Goal: Task Accomplishment & Management: Complete application form

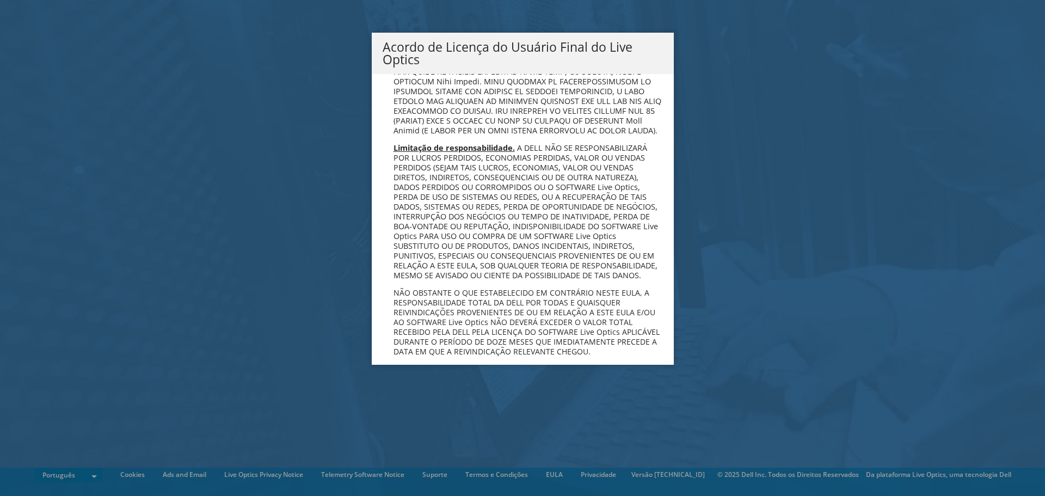
scroll to position [4352, 0]
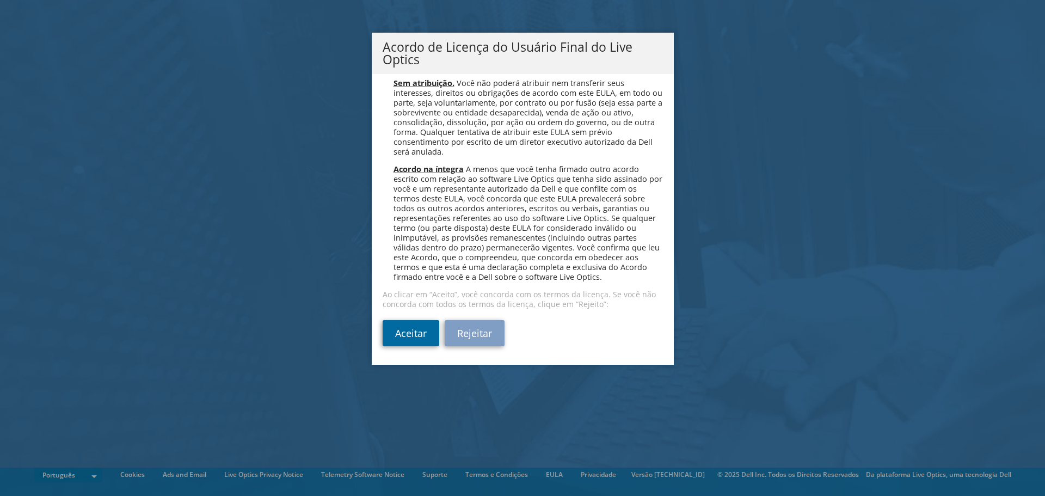
click at [413, 334] on link "Aceitar" at bounding box center [411, 333] width 57 height 26
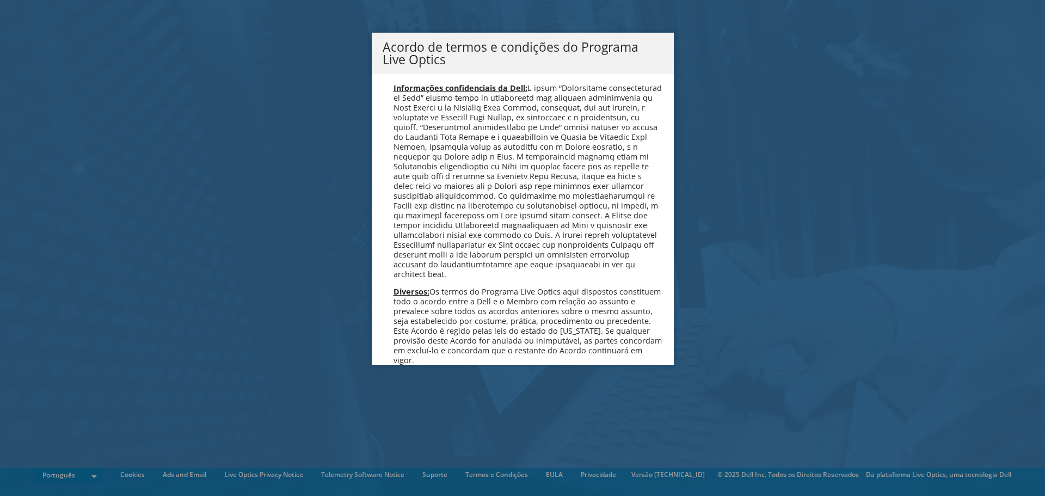
scroll to position [809, 0]
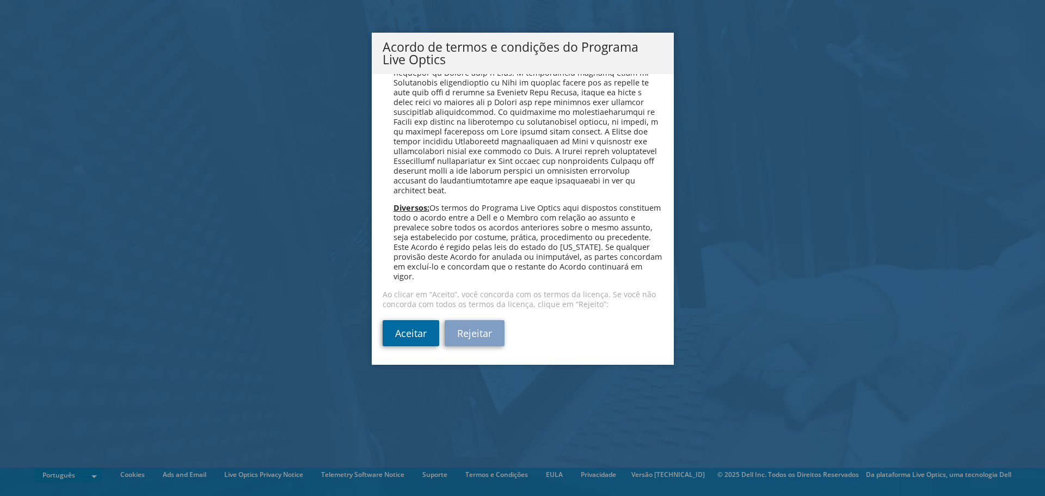
click at [408, 340] on link "Aceitar" at bounding box center [411, 333] width 57 height 26
click at [406, 334] on link "Aceitar" at bounding box center [411, 333] width 57 height 26
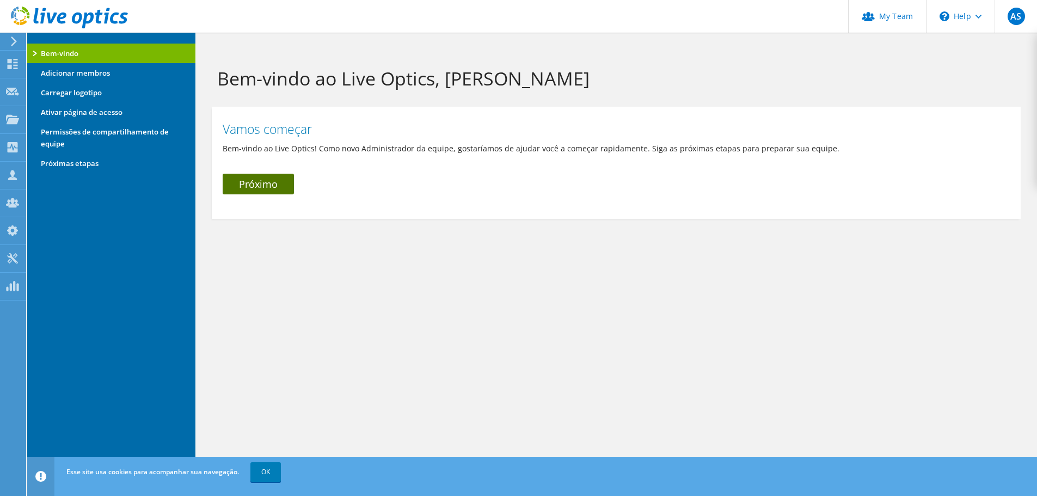
click at [263, 186] on link "Próximo" at bounding box center [258, 184] width 71 height 21
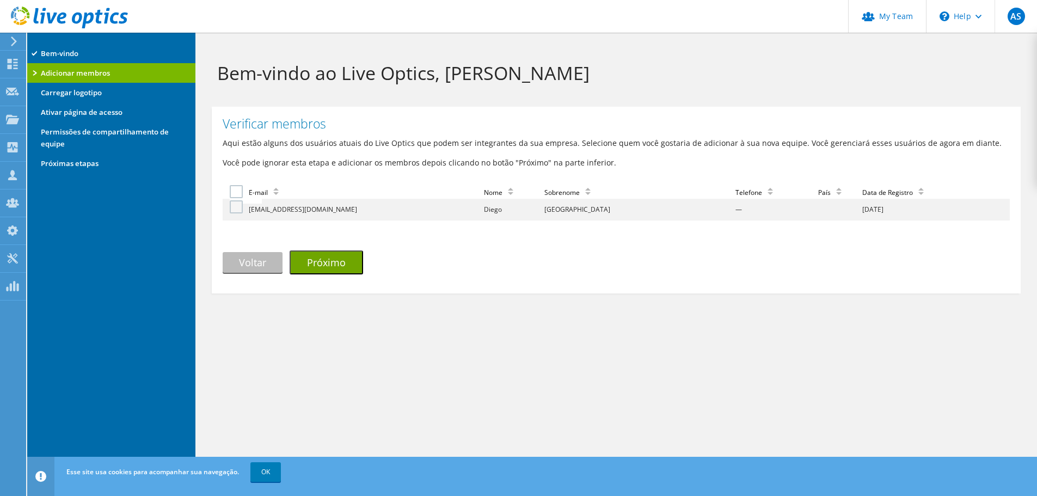
click at [243, 210] on label at bounding box center [238, 206] width 16 height 13
click at [0, 0] on input "checkbox" at bounding box center [0, 0] width 0 height 0
click at [238, 193] on label ": No sort applied, activate to apply an ascending sort" at bounding box center [238, 191] width 16 height 13
click at [0, 0] on input ": No sort applied, activate to apply an ascending sort" at bounding box center [0, 0] width 0 height 0
click at [255, 262] on link "Voltar" at bounding box center [253, 262] width 60 height 21
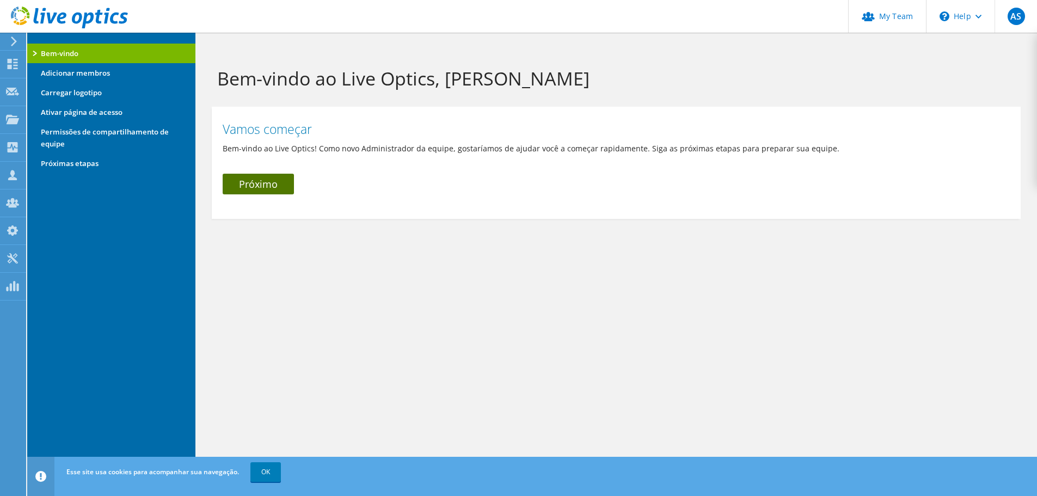
click at [255, 189] on link "Próximo" at bounding box center [258, 184] width 71 height 21
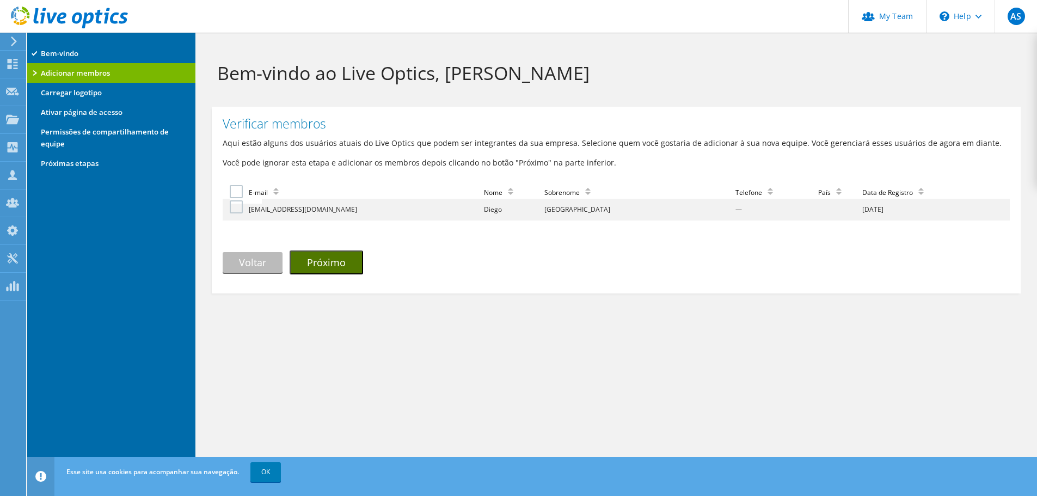
click at [343, 265] on button "Próximo" at bounding box center [326, 262] width 73 height 24
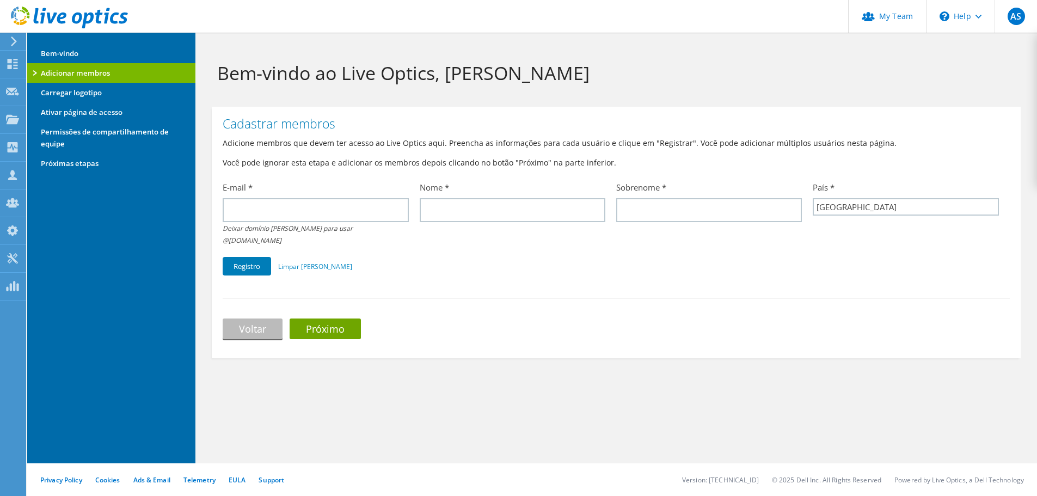
select select "30"
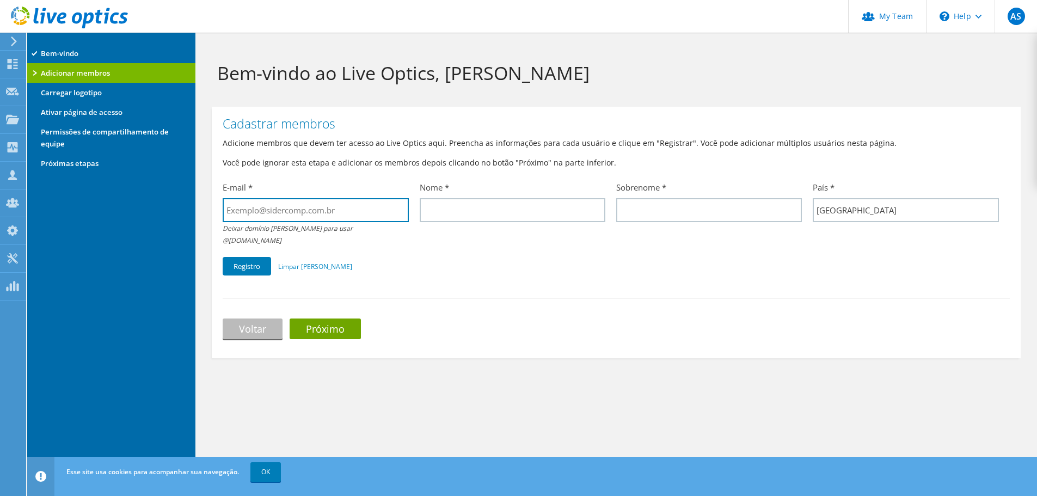
click at [311, 214] on input "text" at bounding box center [316, 210] width 186 height 24
type input "e"
type input "[EMAIL_ADDRESS][DOMAIN_NAME]"
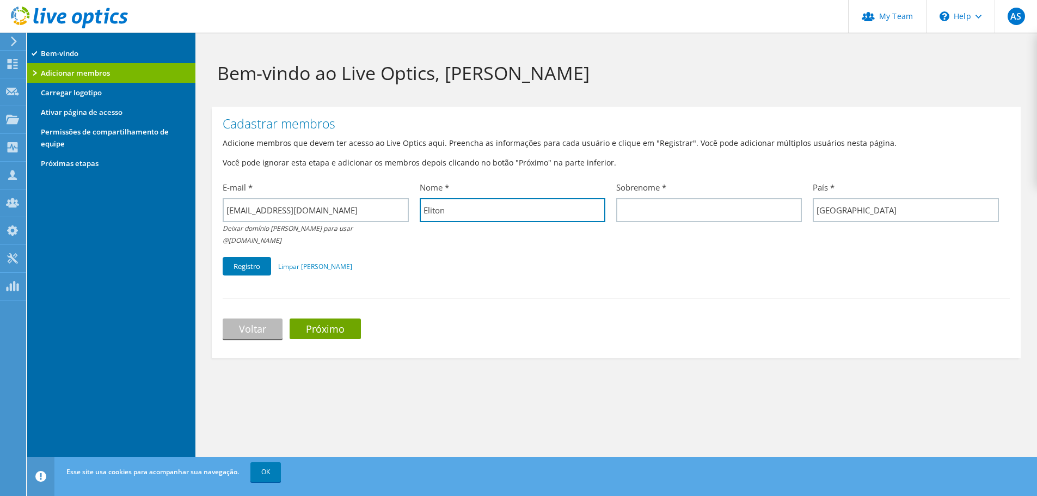
type input "Eliton"
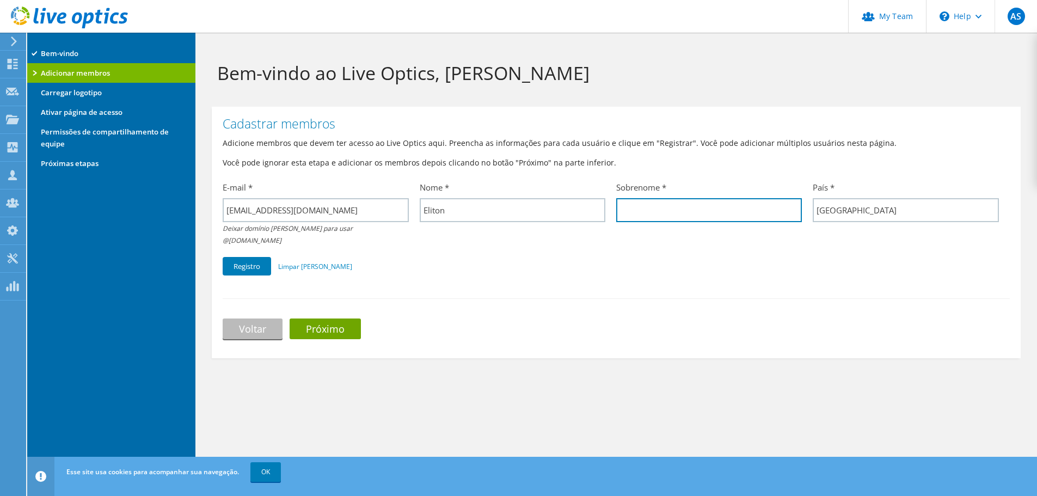
type input "L"
type input "Jose"
click at [248, 257] on button "Registro" at bounding box center [247, 266] width 48 height 19
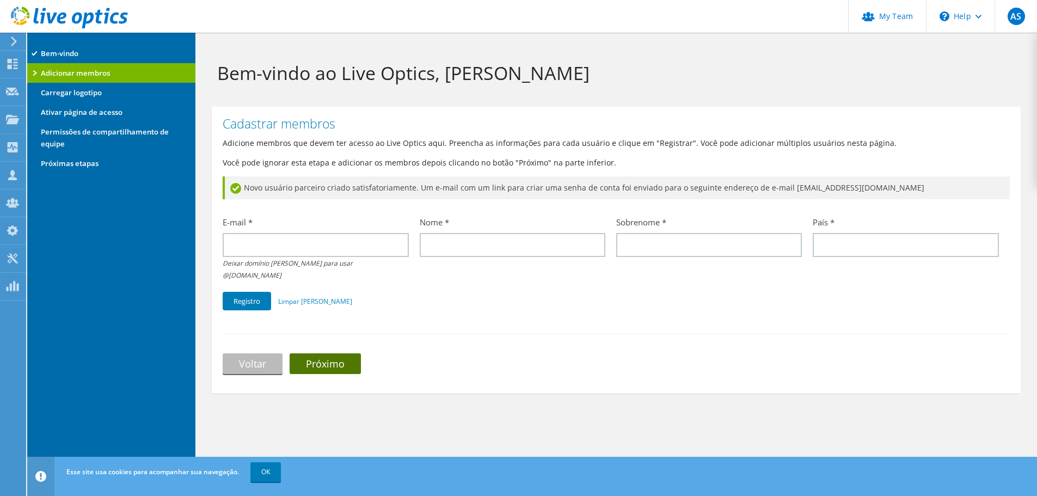
click at [327, 353] on link "Próximo" at bounding box center [325, 363] width 71 height 21
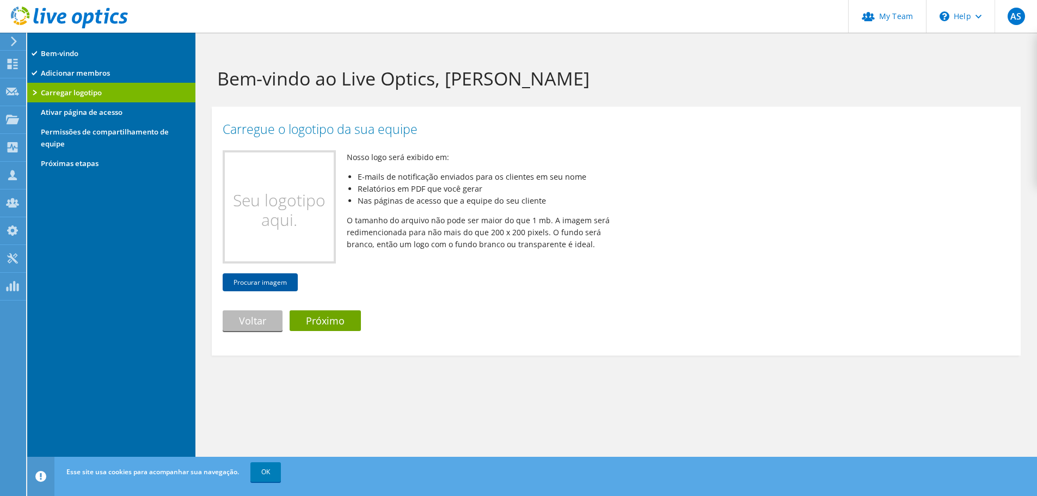
click at [284, 278] on button "Procurar imagem" at bounding box center [260, 282] width 75 height 18
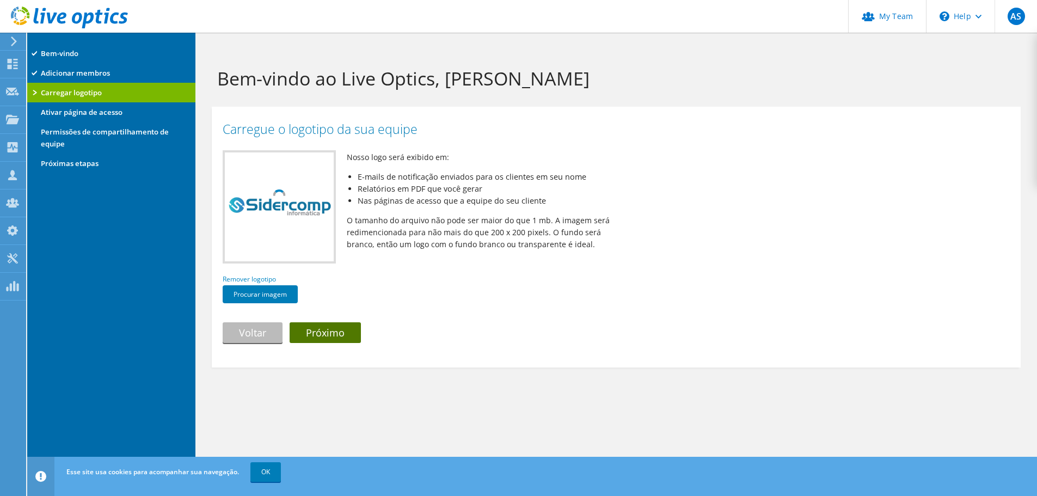
click at [344, 337] on link "Próximo" at bounding box center [325, 332] width 71 height 21
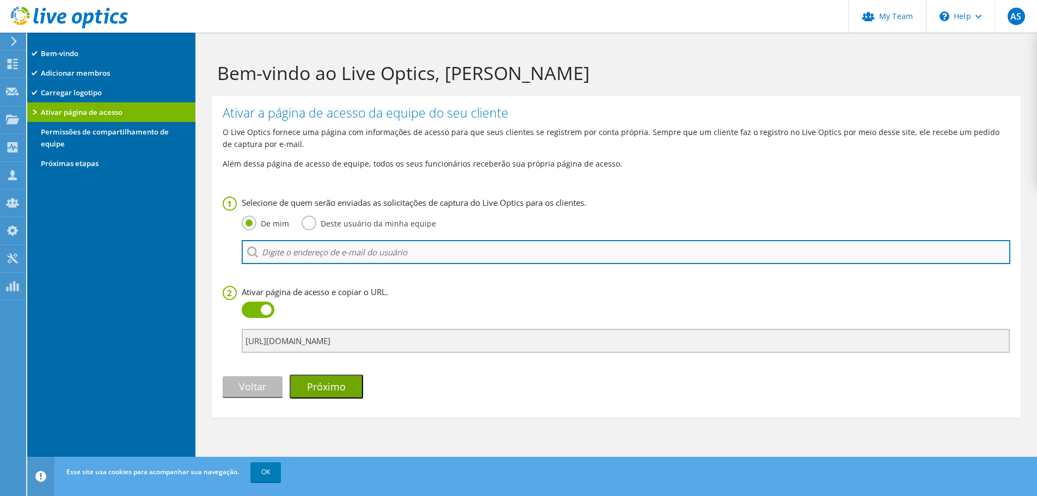
click at [335, 254] on input "search" at bounding box center [626, 252] width 769 height 24
type input "a"
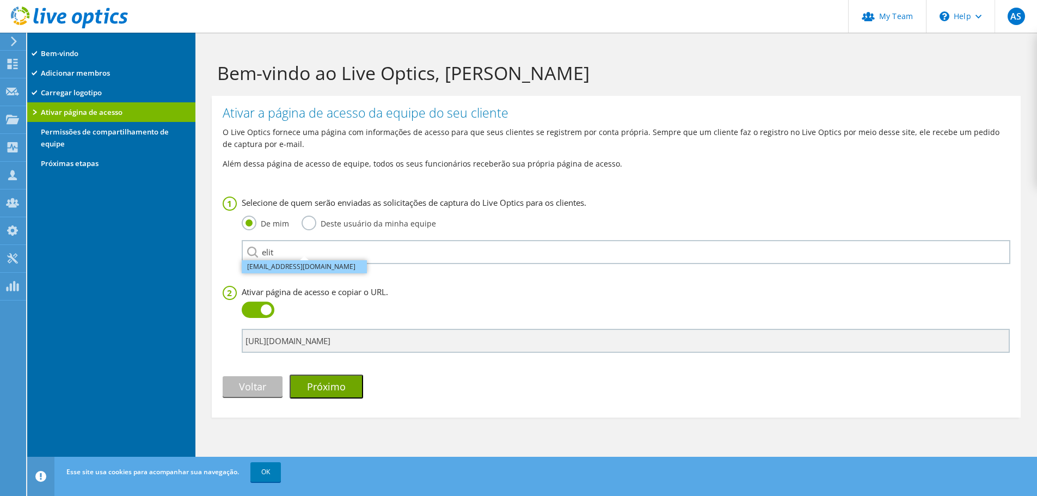
click at [299, 265] on li "eliton@sidercomp.com.br" at bounding box center [304, 266] width 125 height 13
type input "eliton@sidercomp.com.br"
click at [339, 390] on button "Próximo" at bounding box center [326, 387] width 73 height 24
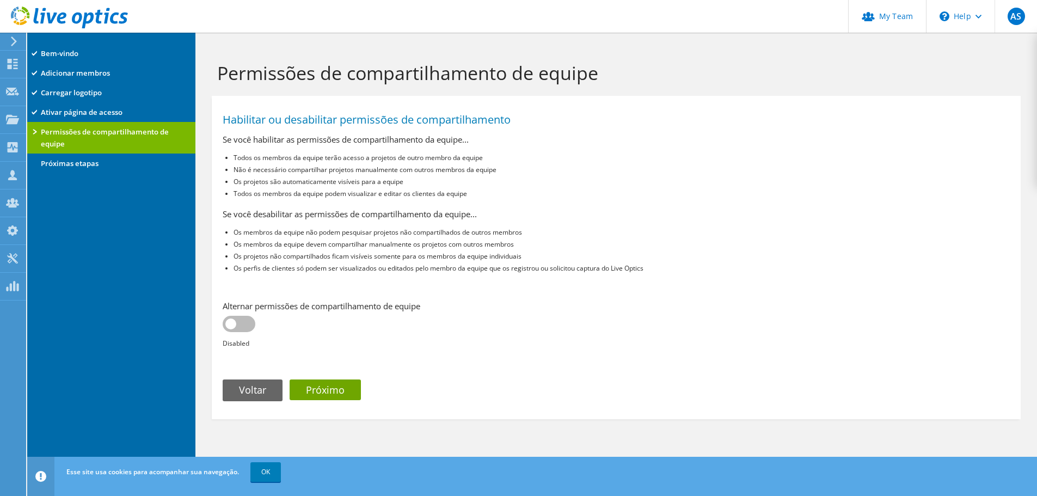
click at [252, 389] on link "Voltar" at bounding box center [253, 389] width 60 height 21
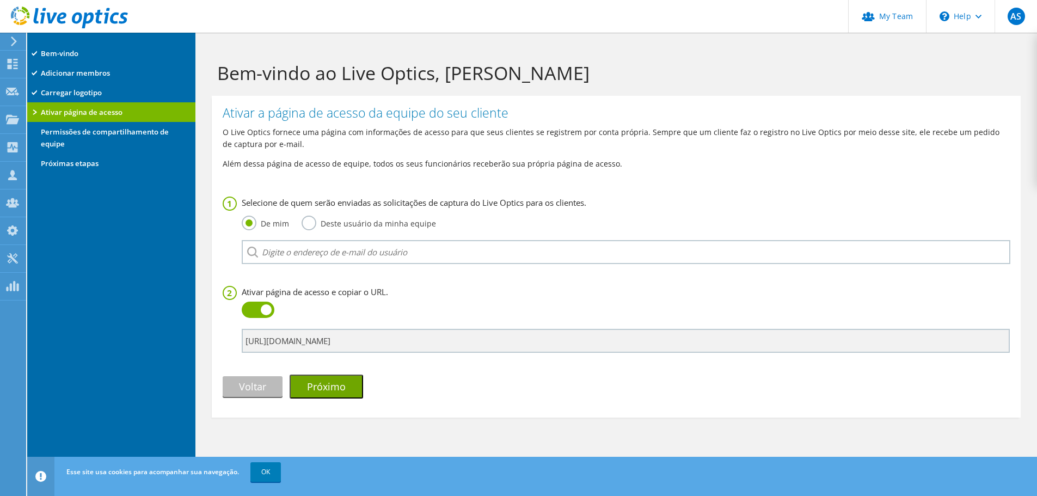
click at [309, 222] on label "Deste usuário da minha equipe" at bounding box center [369, 223] width 134 height 14
click at [0, 0] on input "Deste usuário da minha equipe" at bounding box center [0, 0] width 0 height 0
click at [249, 228] on label "De mim" at bounding box center [265, 223] width 47 height 14
click at [0, 0] on input "De mim" at bounding box center [0, 0] width 0 height 0
click at [327, 385] on button "Próximo" at bounding box center [326, 387] width 73 height 24
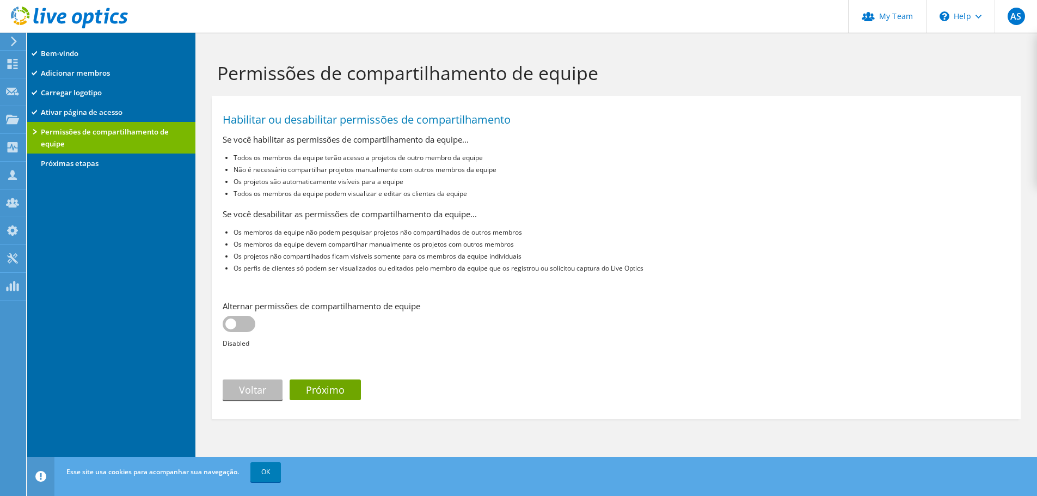
click at [243, 322] on label at bounding box center [239, 324] width 33 height 16
click at [0, 0] on input "checkbox" at bounding box center [0, 0] width 0 height 0
click at [328, 391] on link "Próximo" at bounding box center [325, 389] width 71 height 21
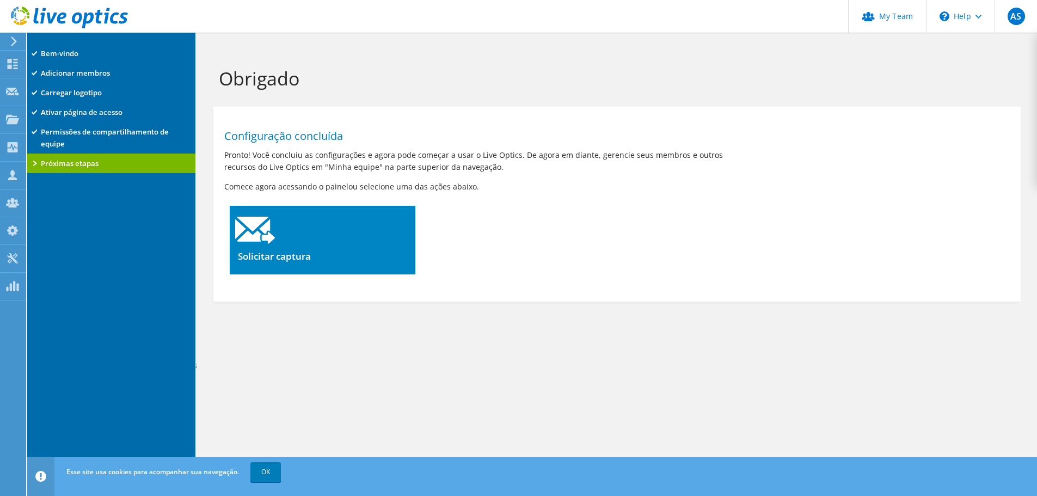
click at [303, 237] on div at bounding box center [323, 227] width 186 height 42
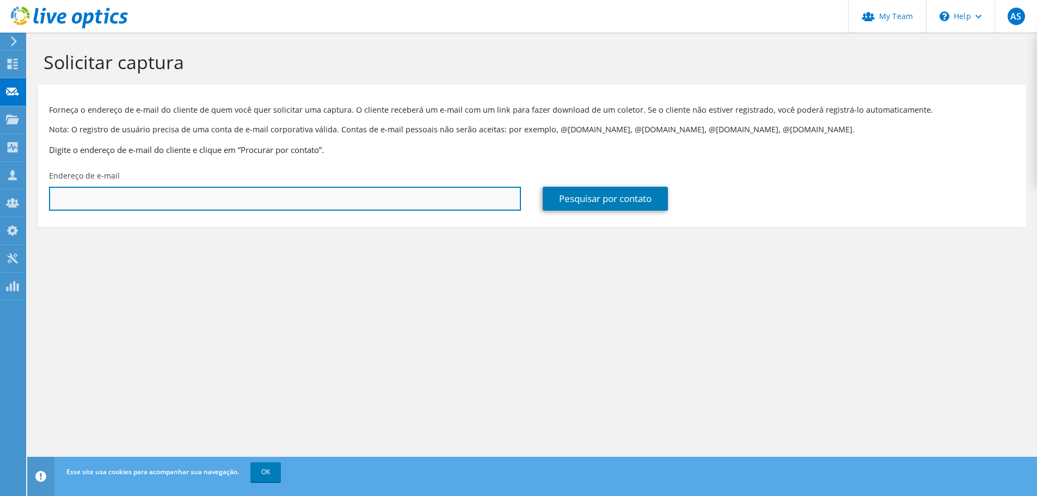
click at [241, 192] on input "text" at bounding box center [285, 199] width 472 height 24
type input "[PERSON_NAME][EMAIL_ADDRESS][DOMAIN_NAME]"
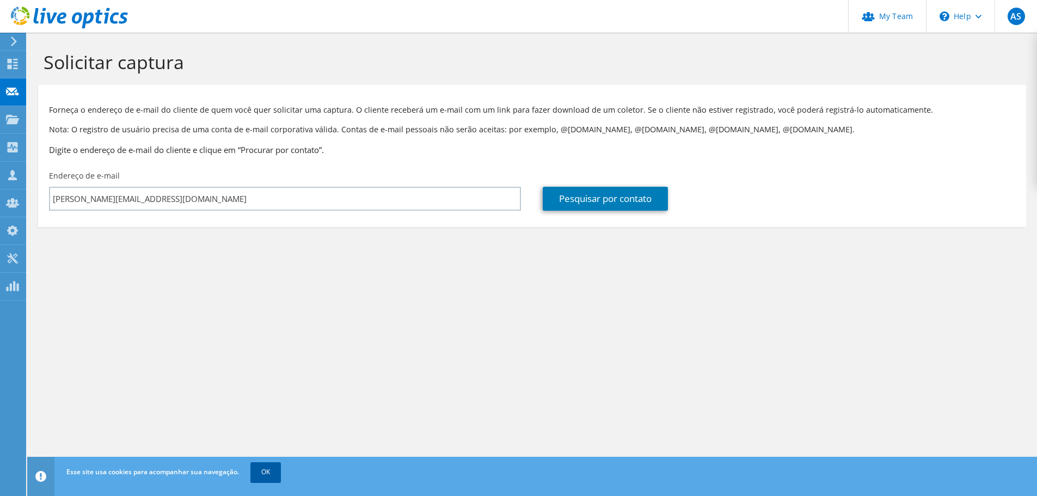
click at [260, 473] on link "OK" at bounding box center [265, 472] width 30 height 20
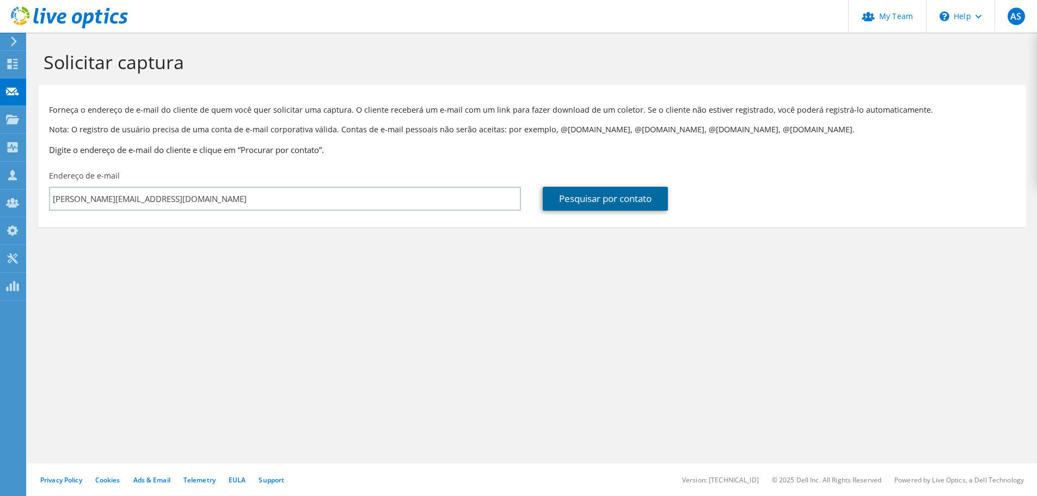
click at [568, 201] on link "Pesquisar por contato" at bounding box center [605, 199] width 125 height 24
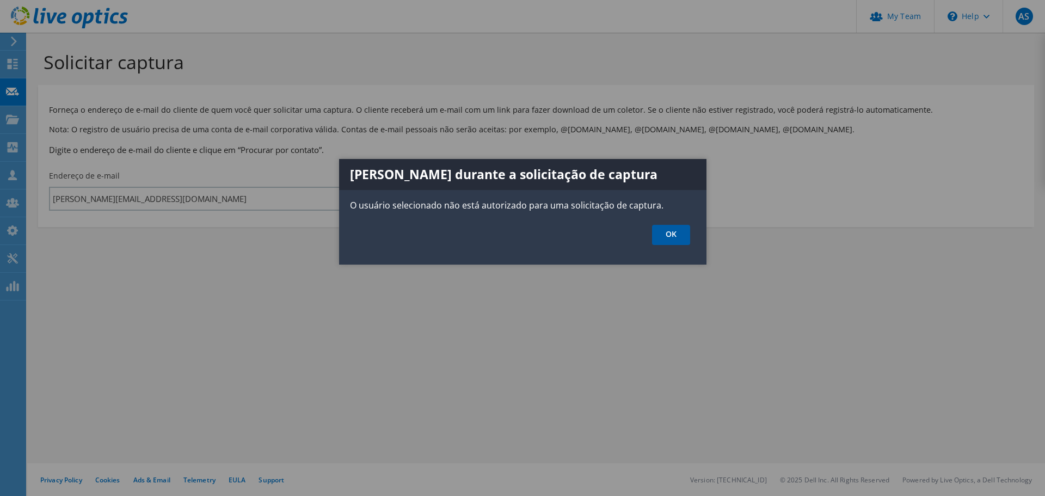
click at [666, 236] on link "OK" at bounding box center [671, 235] width 38 height 20
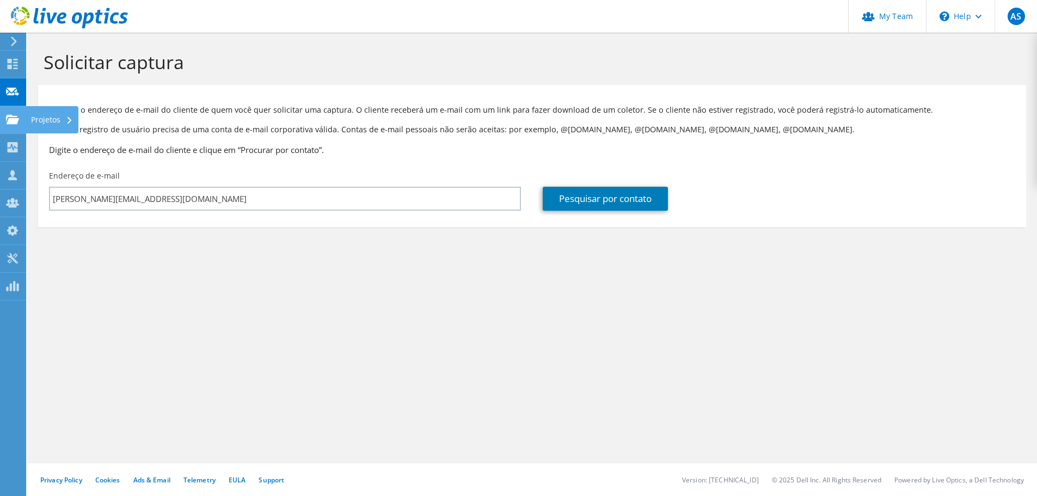
click at [13, 121] on use at bounding box center [12, 118] width 13 height 9
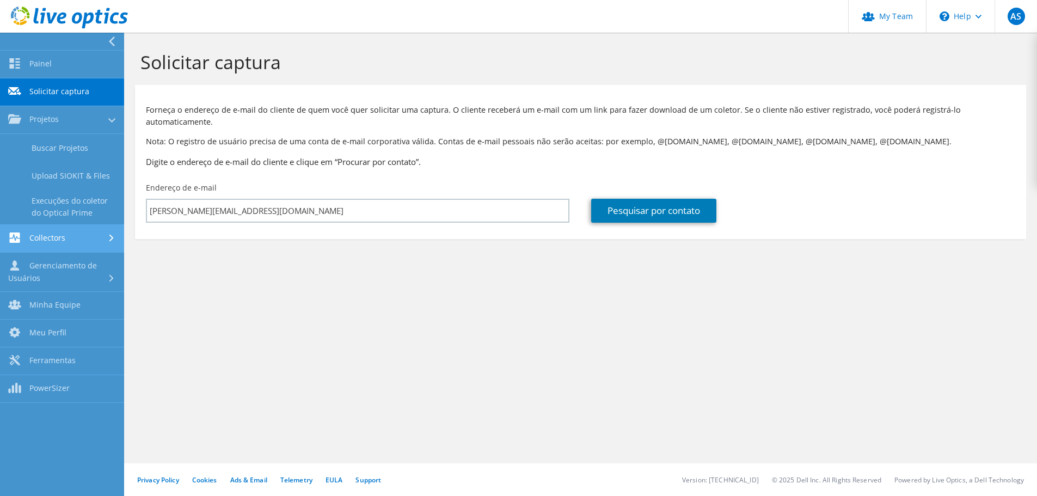
click at [56, 236] on link "Collectors" at bounding box center [62, 239] width 124 height 28
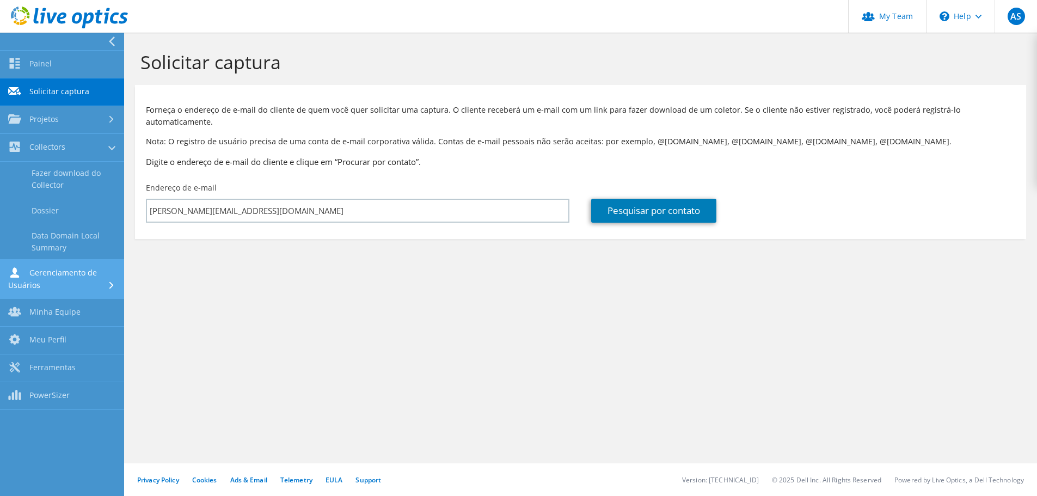
click at [59, 290] on link "Gerenciamento de Usuários" at bounding box center [62, 279] width 124 height 39
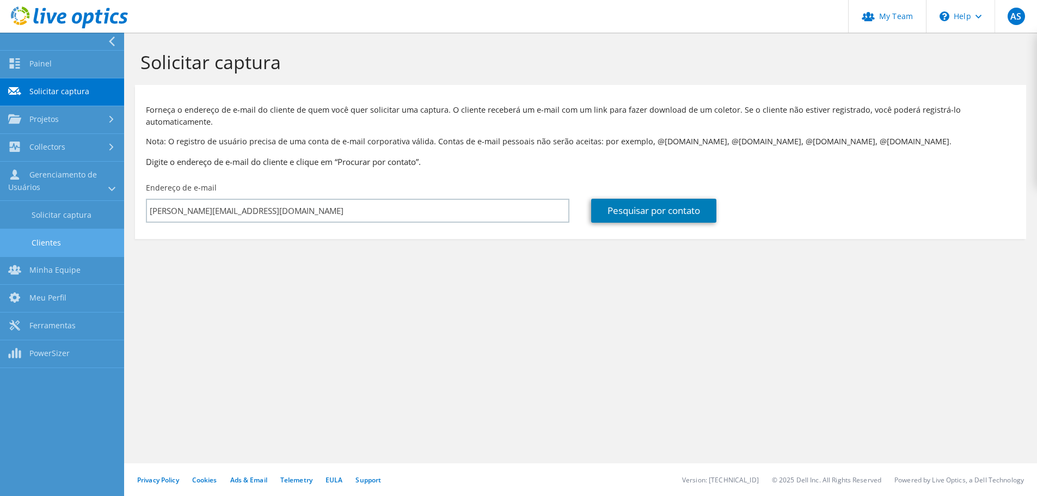
click at [56, 243] on link "Clientes" at bounding box center [62, 243] width 124 height 28
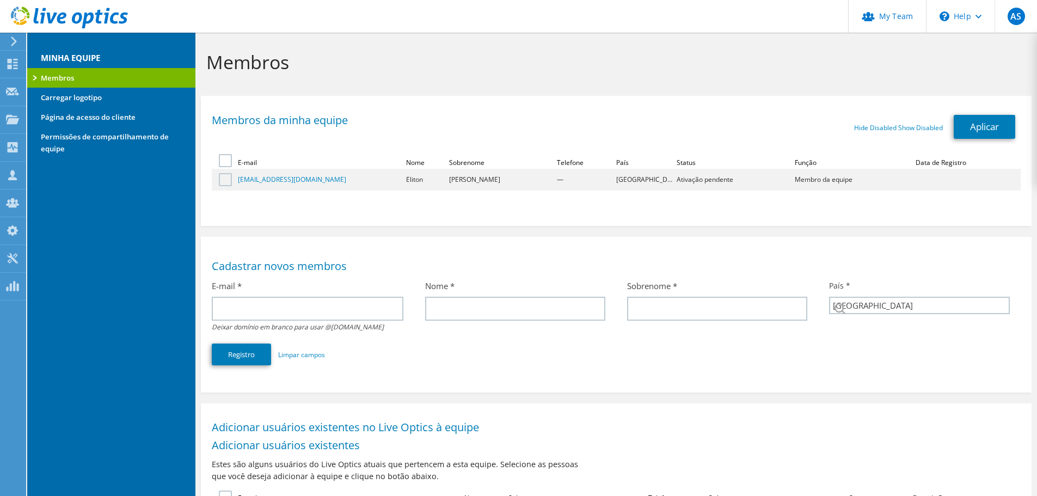
select select "30"
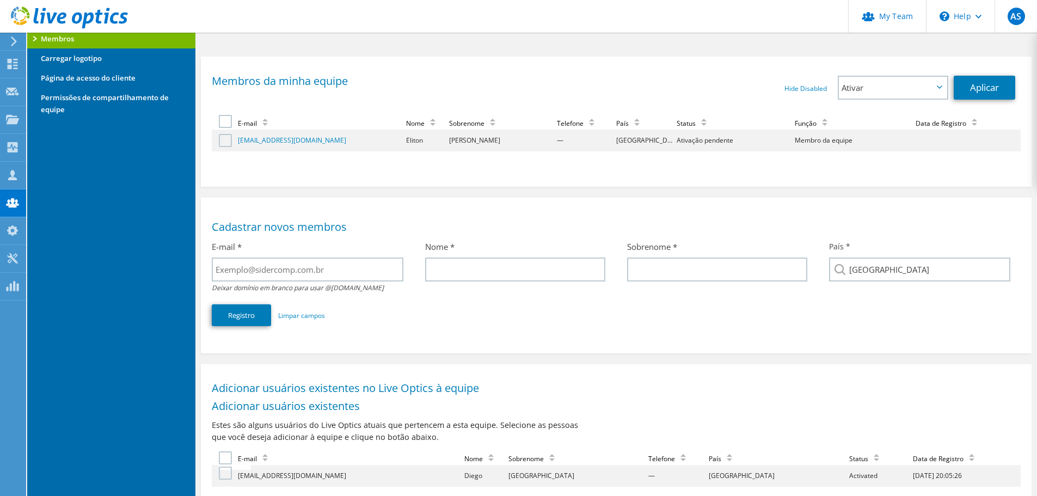
scroll to position [54, 0]
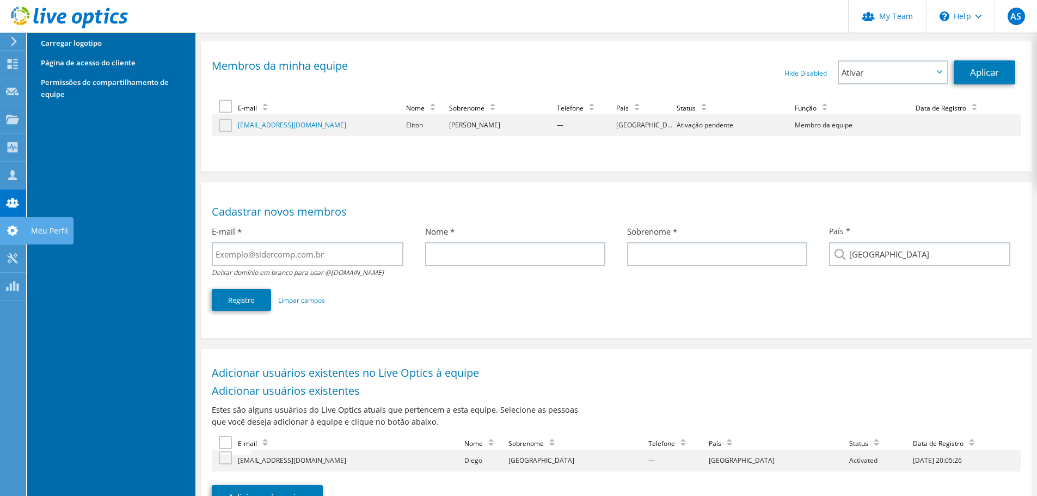
click at [13, 234] on use at bounding box center [12, 230] width 11 height 10
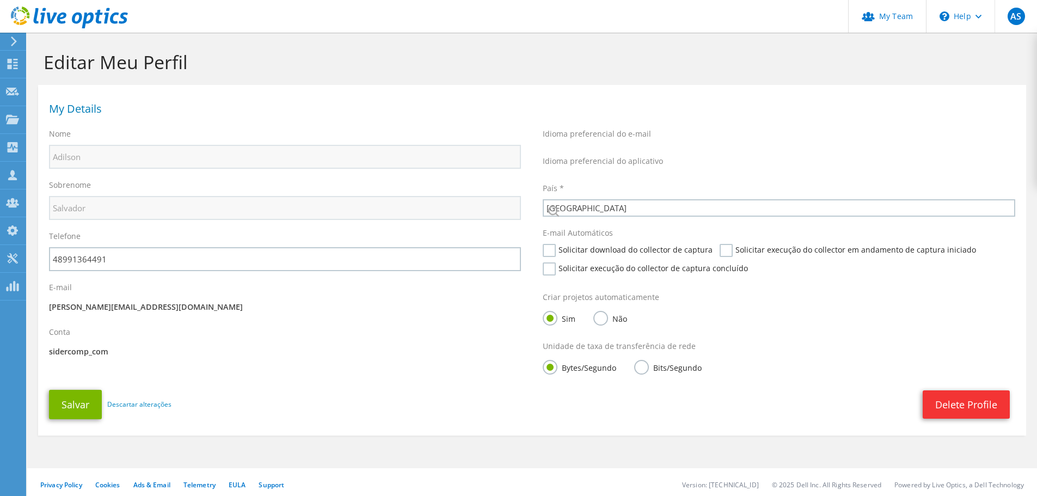
select select "30"
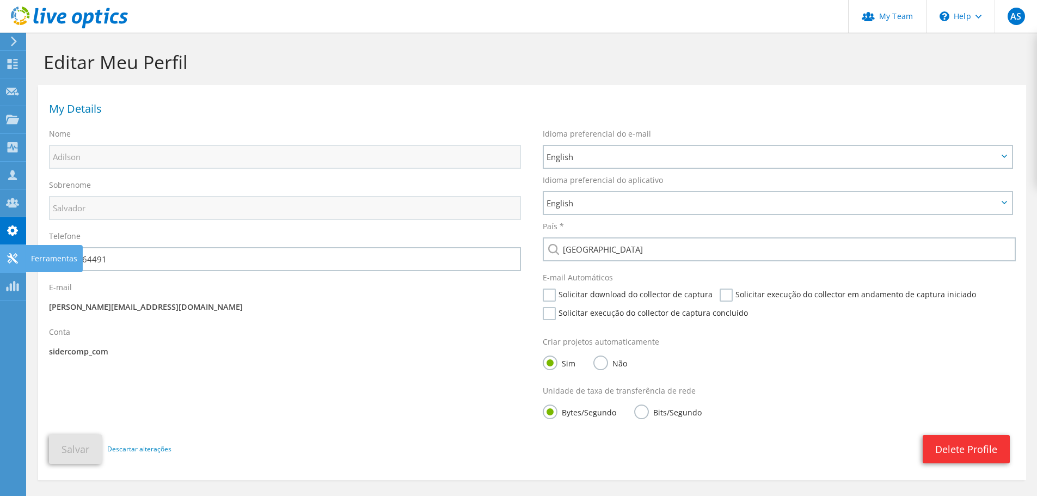
click at [9, 257] on icon at bounding box center [12, 258] width 13 height 10
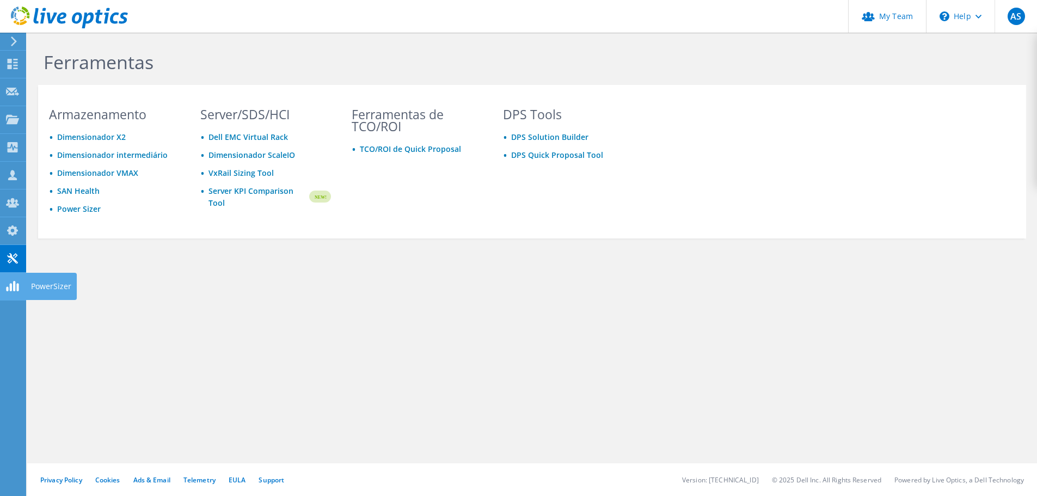
click at [10, 281] on icon at bounding box center [12, 286] width 13 height 10
